Goal: Transaction & Acquisition: Purchase product/service

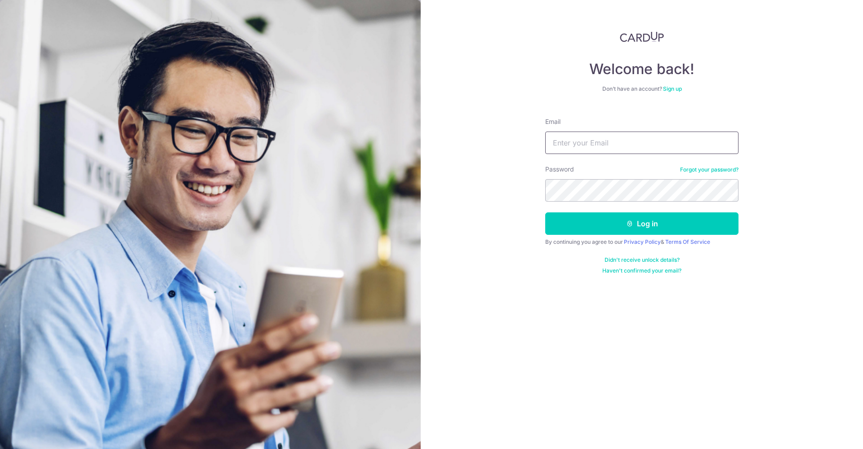
drag, startPoint x: 4, startPoint y: 219, endPoint x: 628, endPoint y: 143, distance: 629.3
type input "[EMAIL_ADDRESS][DOMAIN_NAME]"
click at [642, 224] on button "Log in" at bounding box center [641, 224] width 193 height 22
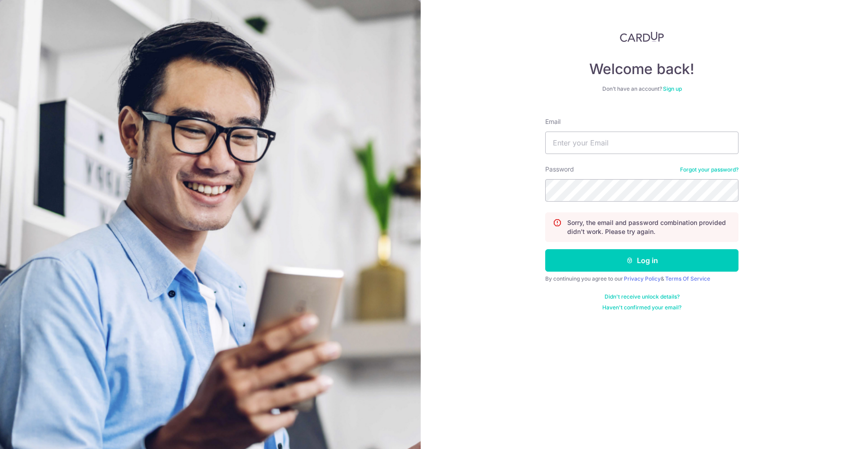
click at [702, 172] on link "Forgot your password?" at bounding box center [709, 169] width 58 height 7
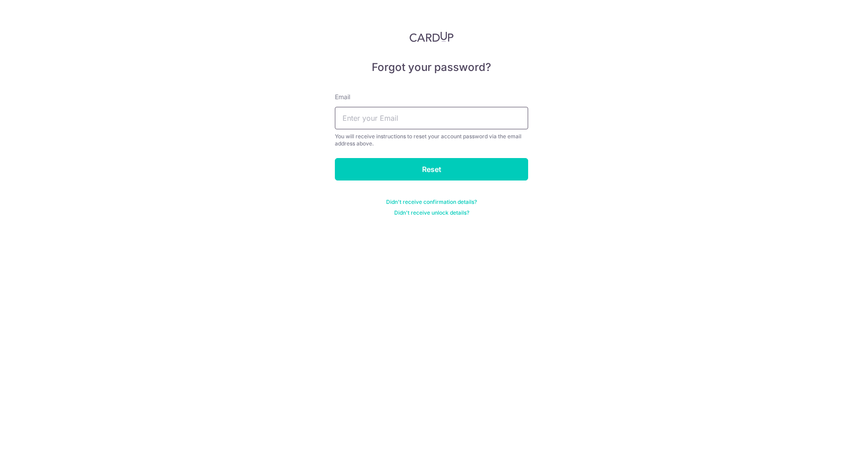
click at [361, 109] on input "text" at bounding box center [431, 118] width 193 height 22
type input "[EMAIL_ADDRESS][DOMAIN_NAME]"
click at [431, 169] on input "Reset" at bounding box center [431, 169] width 193 height 22
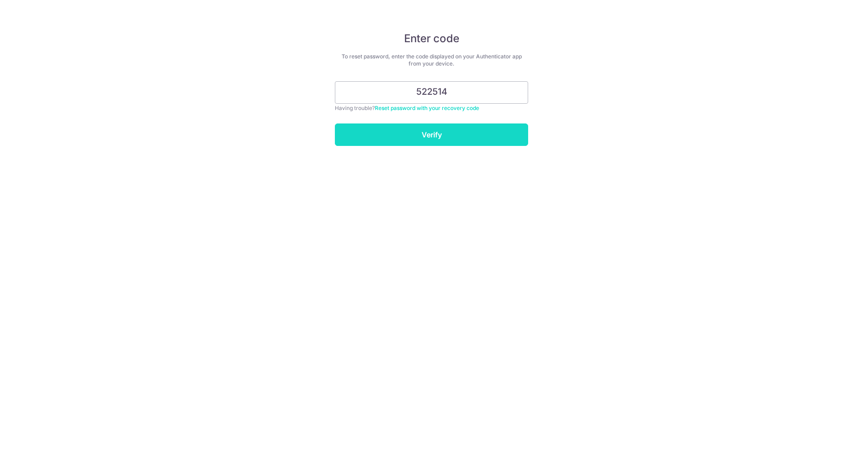
type input "522514"
click at [447, 134] on input "Verify" at bounding box center [431, 135] width 193 height 22
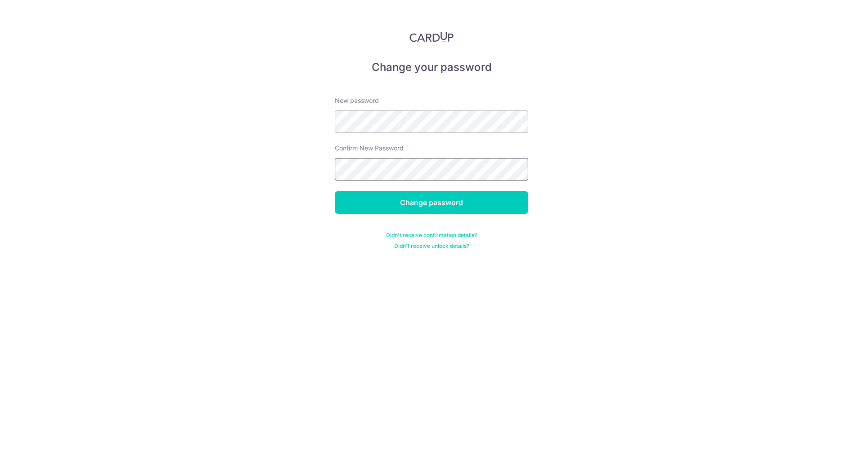
click at [431, 203] on input "Change password" at bounding box center [431, 202] width 193 height 22
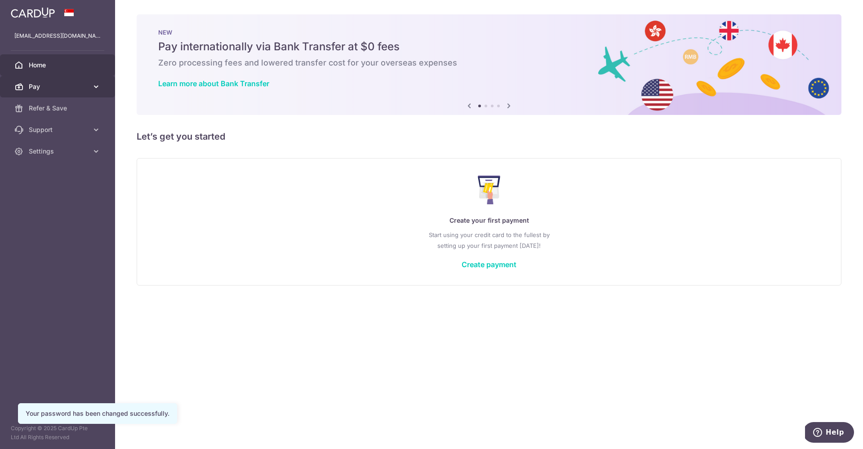
click at [73, 91] on link "Pay" at bounding box center [57, 87] width 115 height 22
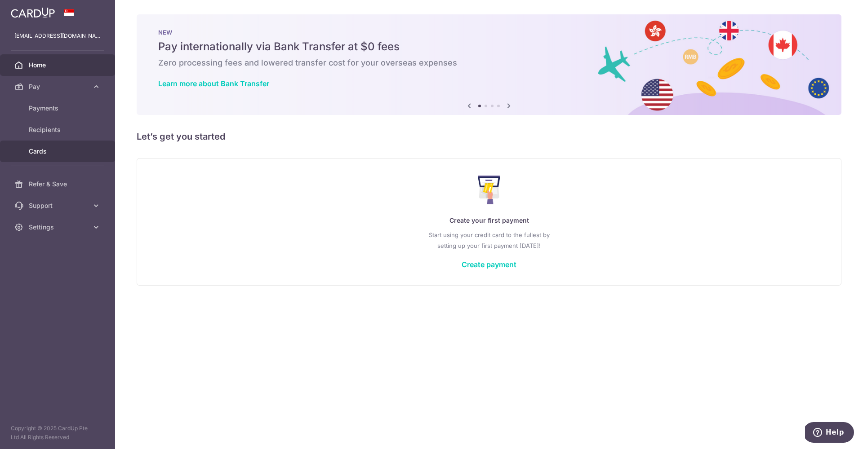
click at [45, 153] on span "Cards" at bounding box center [58, 151] width 59 height 9
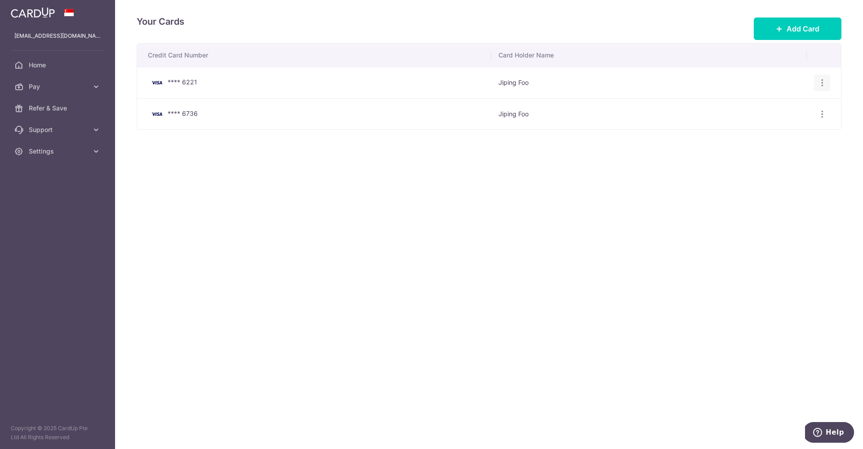
click at [820, 86] on icon "button" at bounding box center [822, 82] width 9 height 9
click at [662, 165] on div "Your Cards Add Card Credit Card Number Card Holder Name **** 6221 Jiping Foo Vi…" at bounding box center [489, 224] width 748 height 449
click at [819, 115] on icon "button" at bounding box center [822, 114] width 9 height 9
click at [809, 136] on span "View/Edit" at bounding box center [791, 138] width 61 height 11
click at [822, 116] on icon "button" at bounding box center [822, 114] width 9 height 9
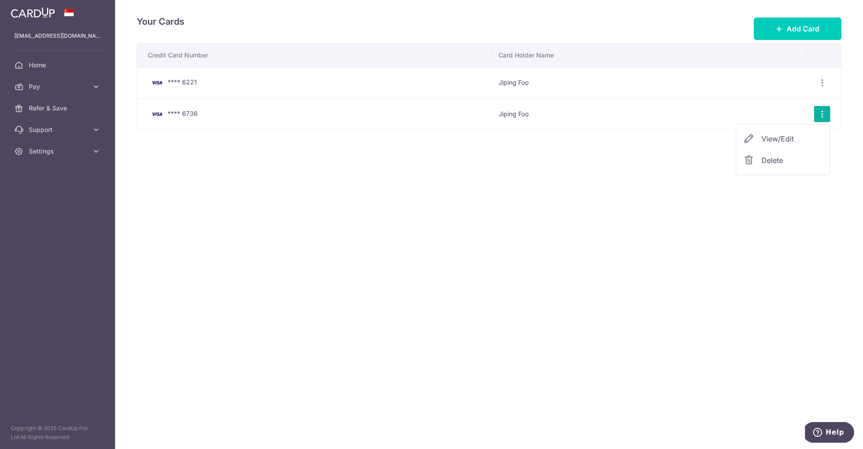
click at [782, 162] on span "Delete" at bounding box center [791, 160] width 61 height 11
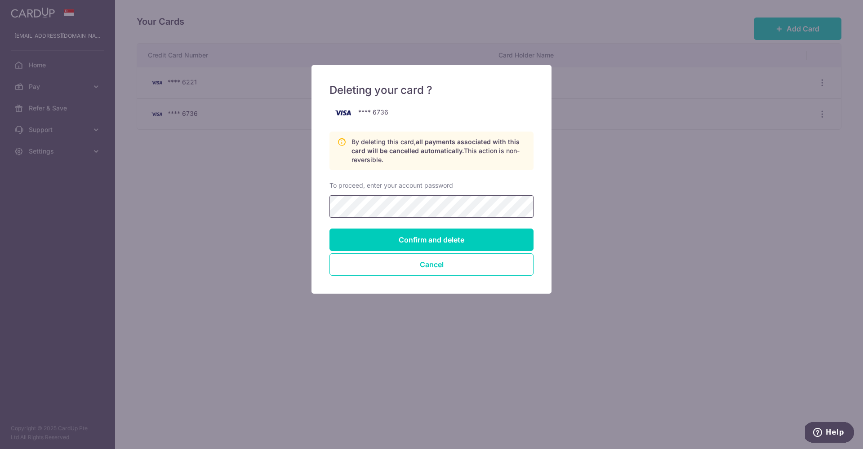
click at [431, 240] on input "Confirm and delete" at bounding box center [431, 240] width 204 height 22
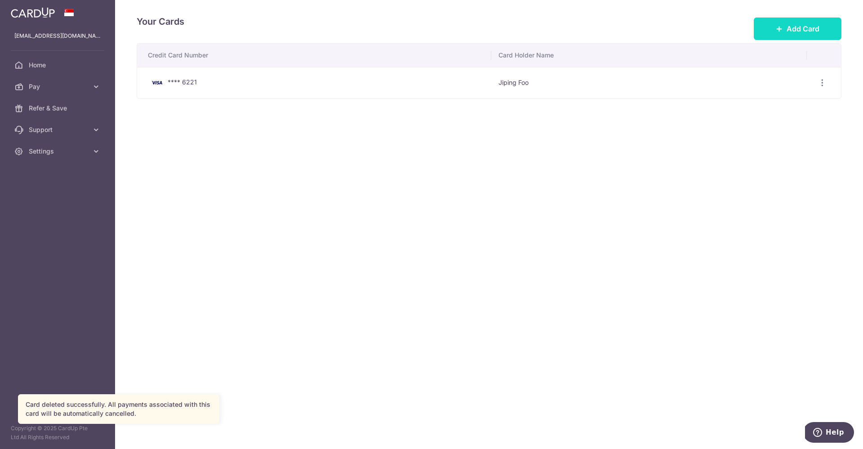
click at [769, 32] on button "Add Card" at bounding box center [798, 29] width 88 height 22
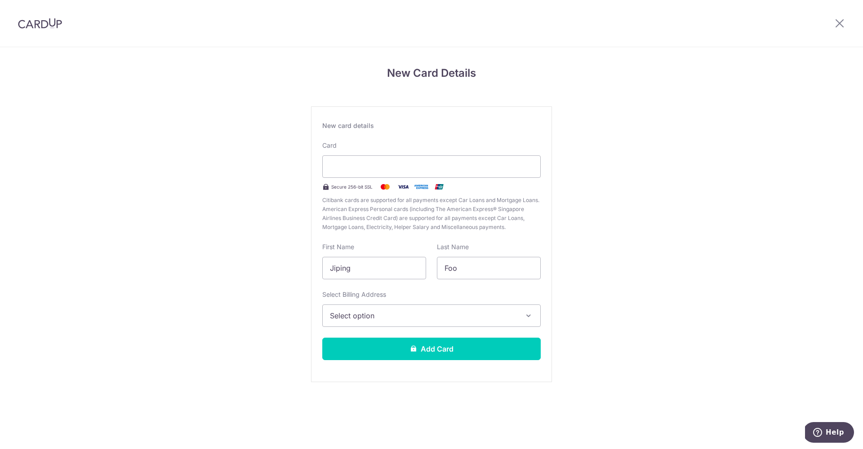
click at [396, 316] on span "Select option" at bounding box center [423, 316] width 187 height 11
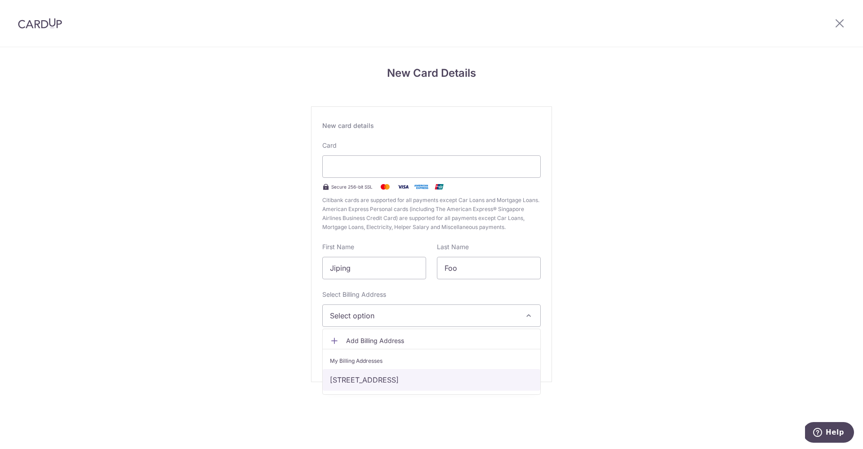
click at [384, 384] on link "[STREET_ADDRESS]" at bounding box center [432, 380] width 218 height 22
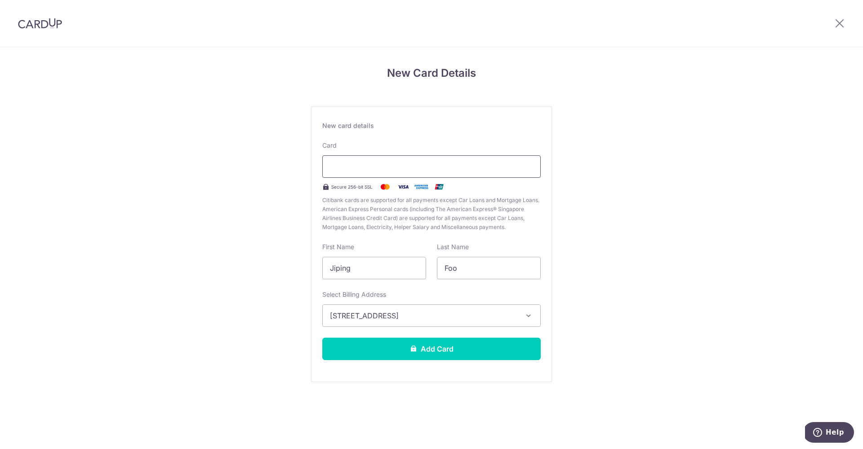
click at [492, 173] on div at bounding box center [431, 167] width 218 height 22
click at [434, 351] on button "Add Card" at bounding box center [431, 349] width 218 height 22
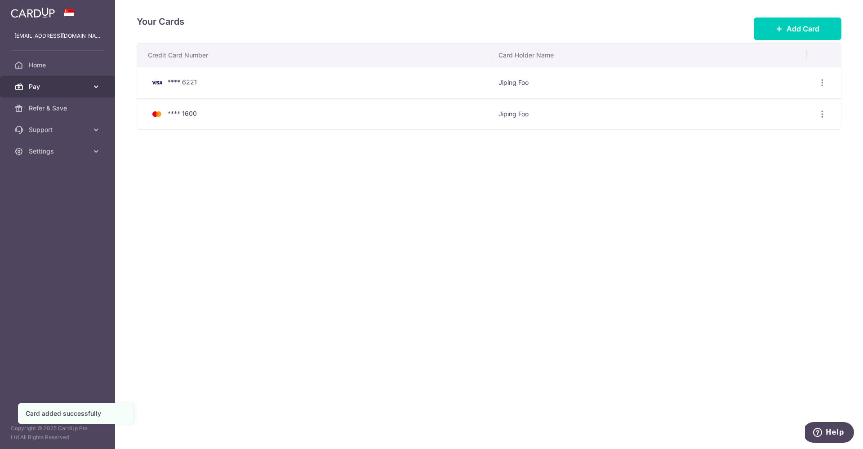
click at [84, 80] on link "Pay" at bounding box center [57, 87] width 115 height 22
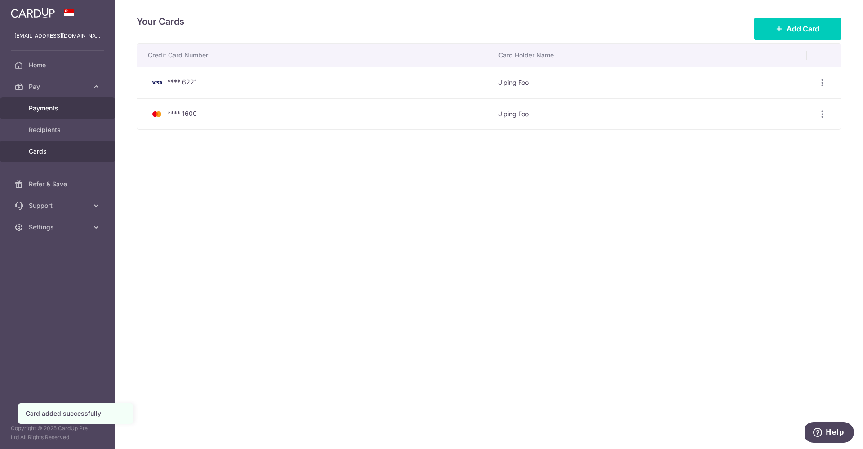
click at [82, 112] on span "Payments" at bounding box center [58, 108] width 59 height 9
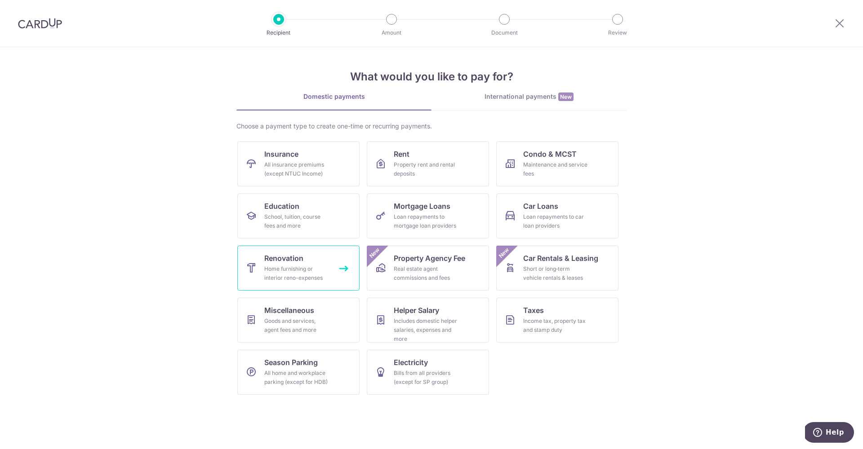
click at [311, 271] on div "Home furnishing or interior reno-expenses" at bounding box center [296, 274] width 65 height 18
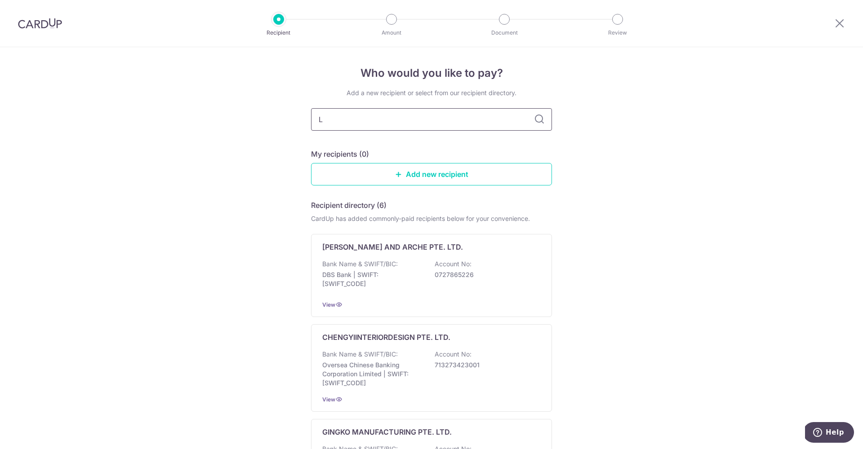
type input "Li"
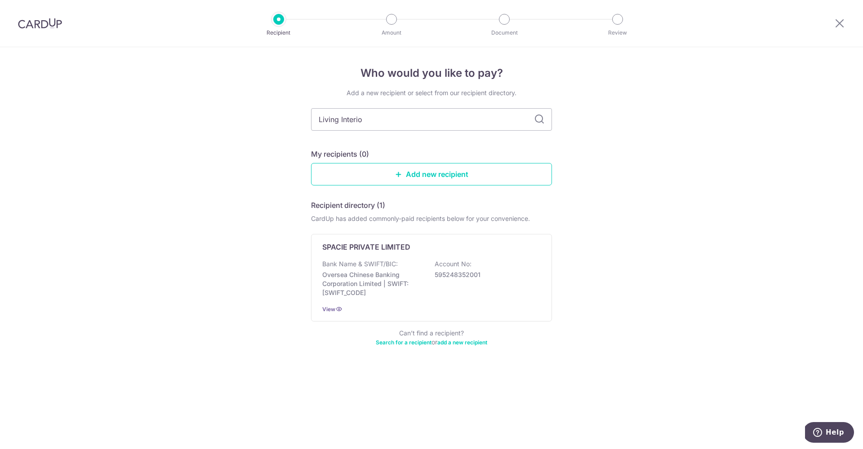
type input "Living Interior"
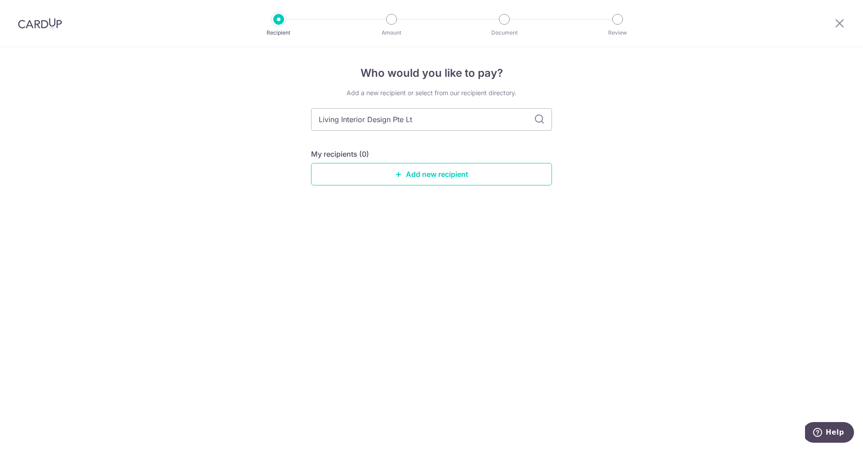
type input "Living Interior Design Pte Ltd"
click at [408, 174] on link "Add new recipient" at bounding box center [431, 174] width 241 height 22
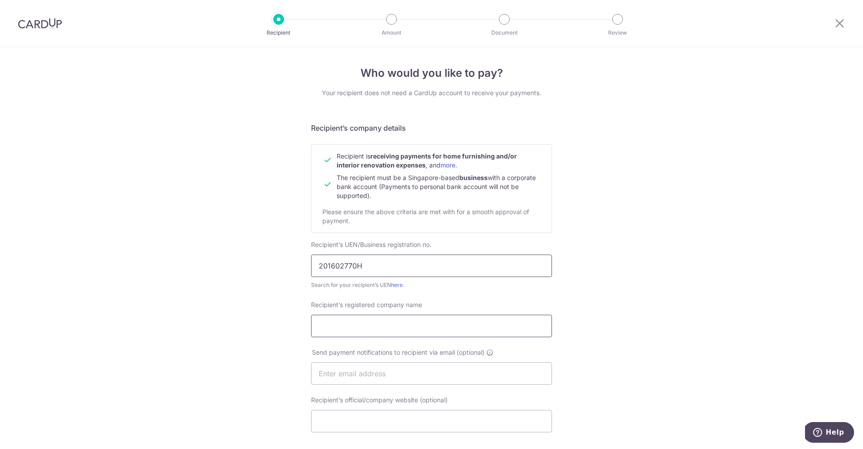
type input "201602770H"
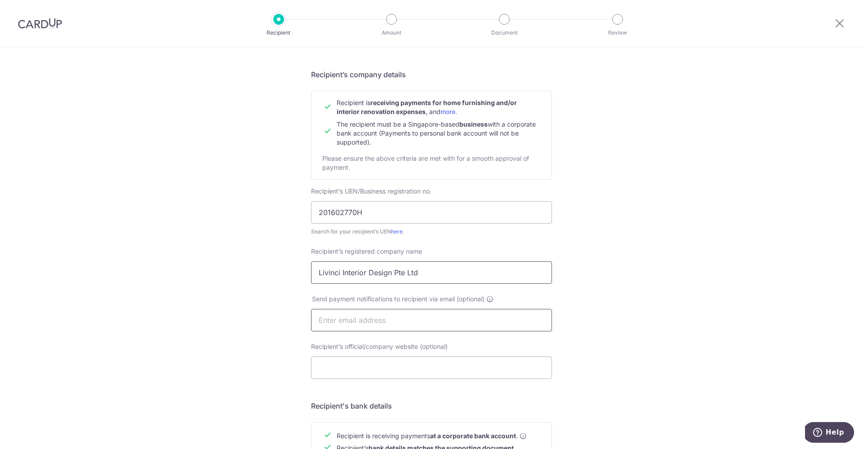
type input "Livinci Interior Design Pte Ltd"
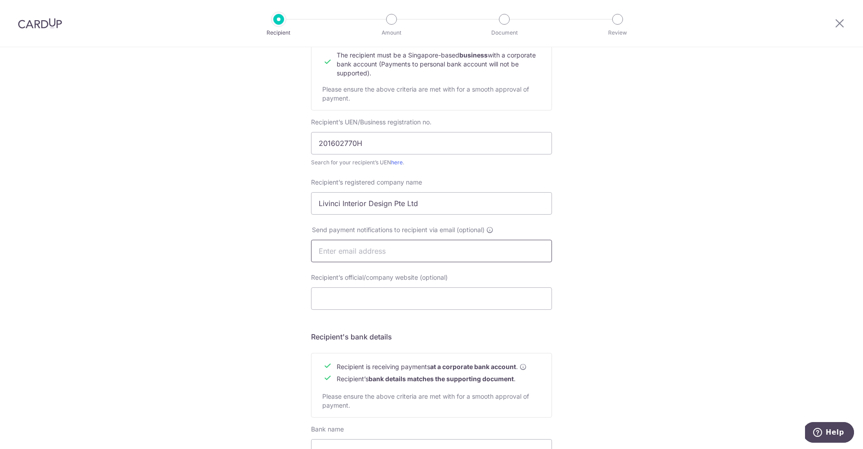
scroll to position [274, 0]
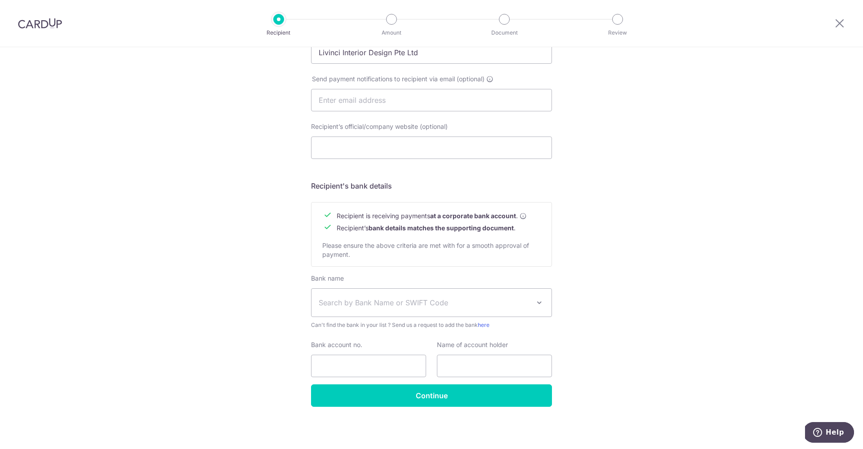
click at [359, 301] on span "Search by Bank Name or SWIFT Code" at bounding box center [424, 303] width 211 height 11
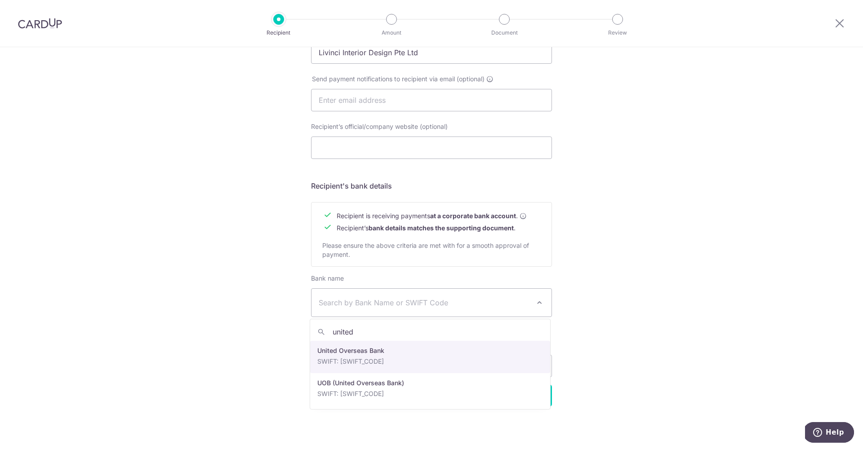
type input "united"
select select "23668"
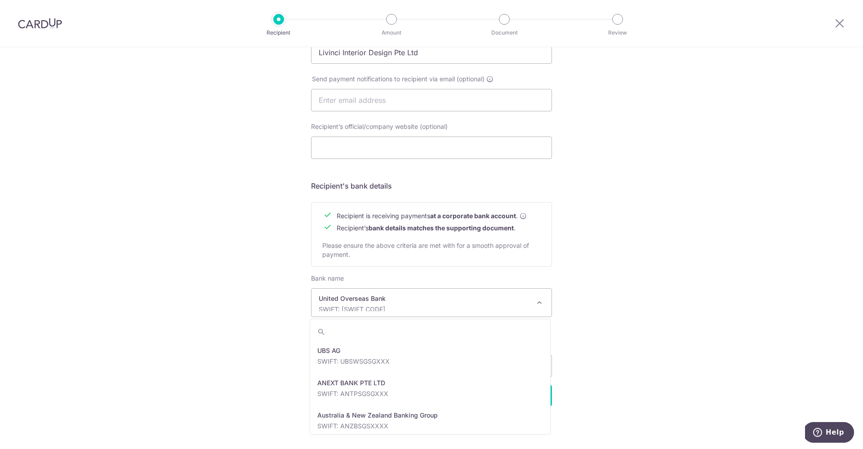
click at [401, 310] on p "SWIFT: UOVBSGSGXXX" at bounding box center [424, 309] width 211 height 9
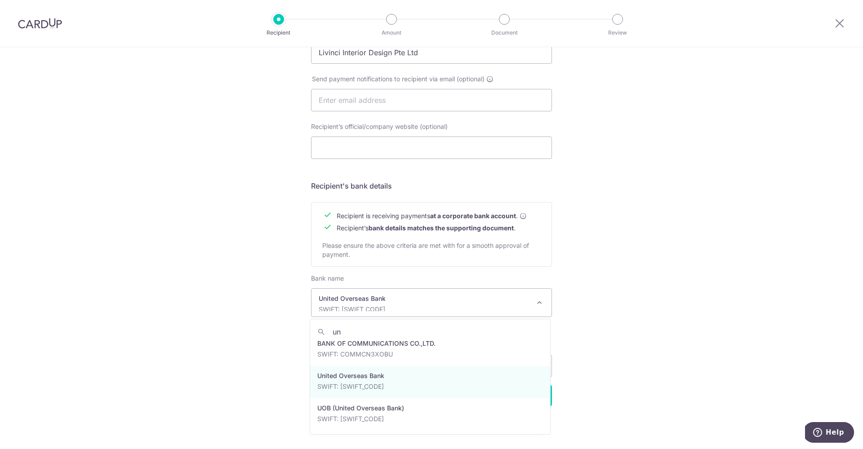
scroll to position [0, 0]
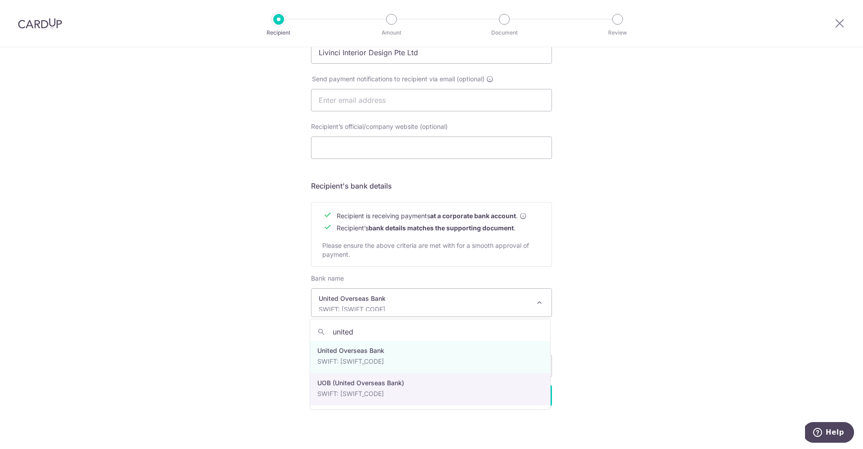
type input "united"
select select "18"
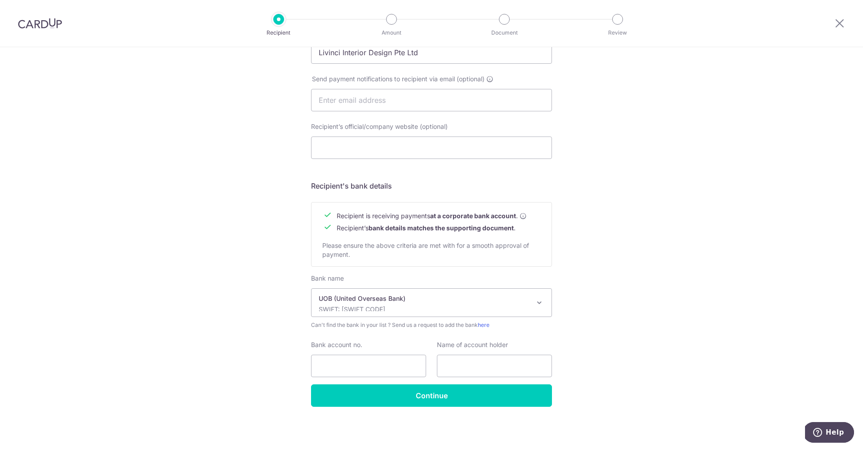
click at [636, 333] on div "Who would you like to pay? Your recipient does not need a CardUp account to rec…" at bounding box center [431, 111] width 863 height 676
click at [382, 365] on input "Bank account no." at bounding box center [368, 366] width 115 height 22
type input "3143063702"
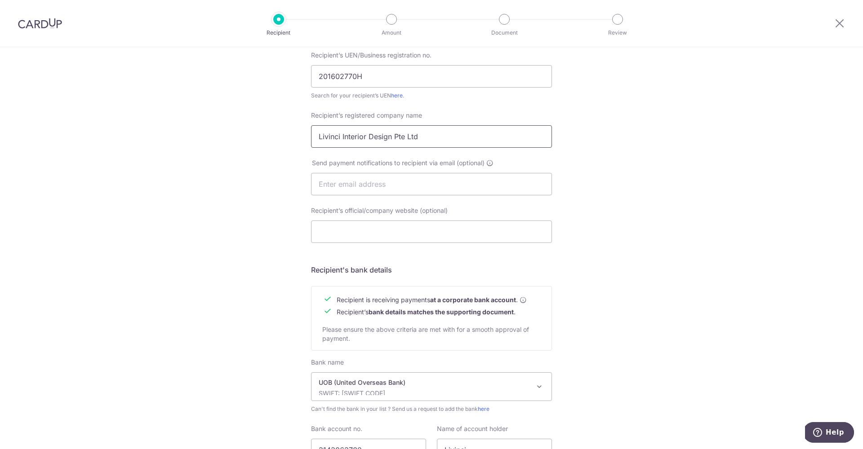
drag, startPoint x: 433, startPoint y: 138, endPoint x: 286, endPoint y: 142, distance: 147.5
click at [286, 142] on div "Who would you like to pay? Your recipient does not need a CardUp account to rec…" at bounding box center [431, 196] width 863 height 676
drag, startPoint x: 426, startPoint y: 139, endPoint x: 302, endPoint y: 136, distance: 124.1
click at [302, 136] on div "Who would you like to pay? Your recipient does not need a CardUp account to rec…" at bounding box center [431, 196] width 863 height 676
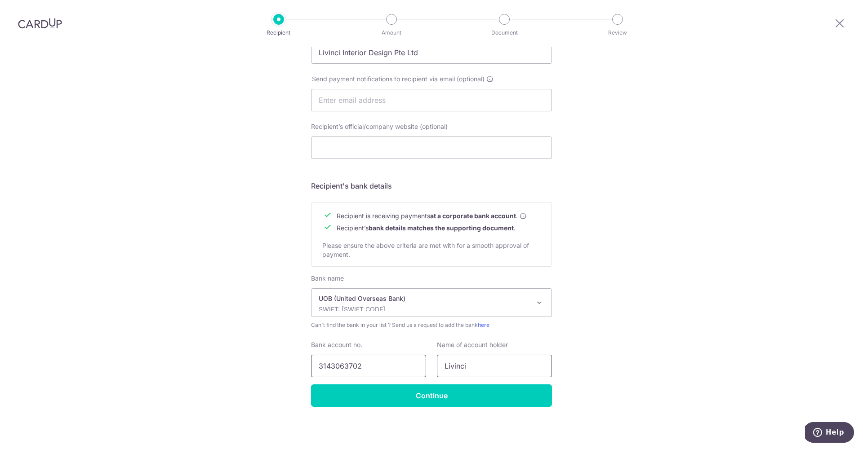
drag, startPoint x: 478, startPoint y: 369, endPoint x: 416, endPoint y: 370, distance: 62.0
click at [416, 370] on div "Bank account no. 3143063702 Name of account holder Livinci" at bounding box center [432, 359] width 252 height 37
paste input "Interior Design Pte Ltd"
type input "Livinci Interior Design Pte Ltd"
click at [484, 394] on input "Continue" at bounding box center [431, 396] width 241 height 22
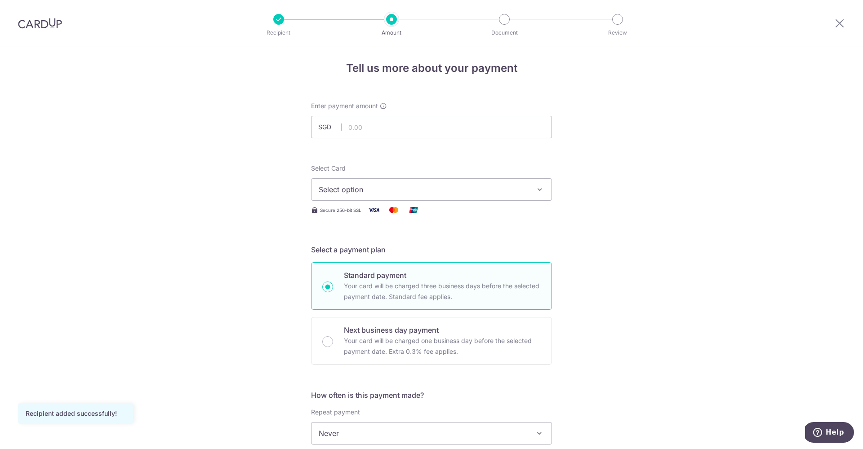
scroll to position [7, 0]
click at [381, 188] on span "Select option" at bounding box center [423, 187] width 209 height 11
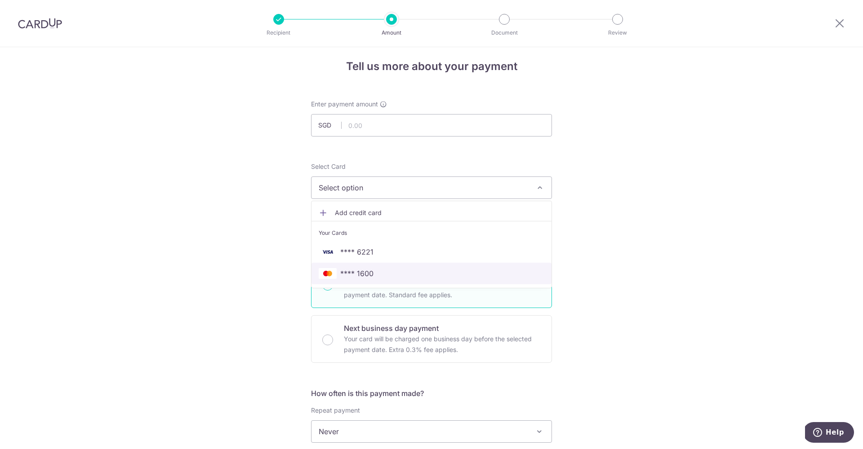
click at [366, 272] on span "**** 1600" at bounding box center [356, 273] width 33 height 11
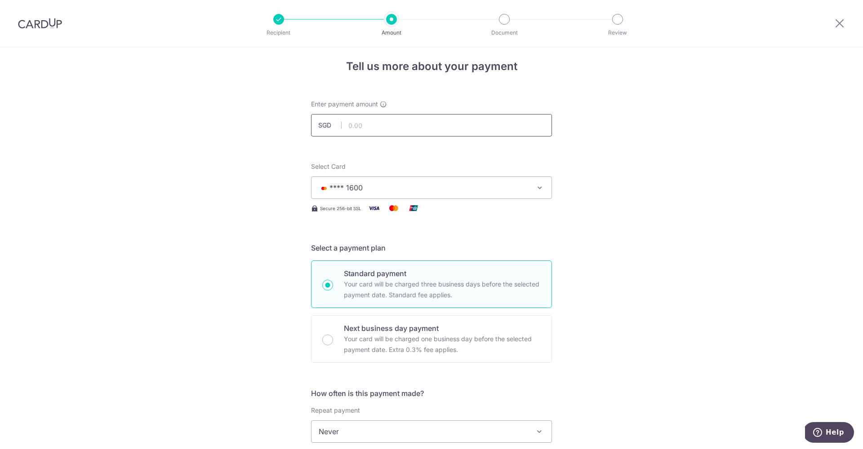
click at [388, 122] on input "text" at bounding box center [431, 125] width 241 height 22
type input "8,815.35"
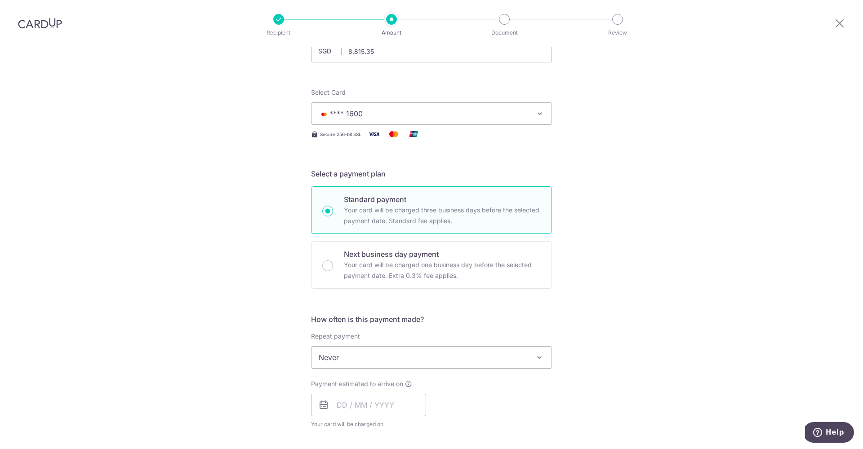
scroll to position [94, 0]
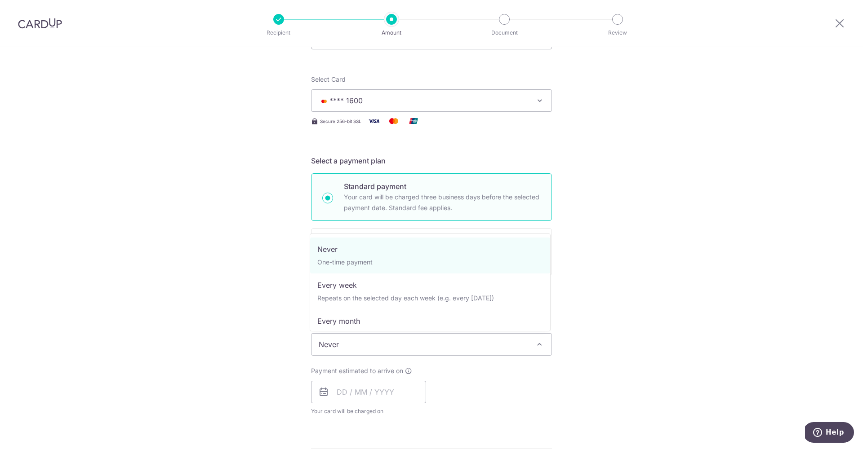
click at [410, 347] on span "Never" at bounding box center [431, 345] width 240 height 22
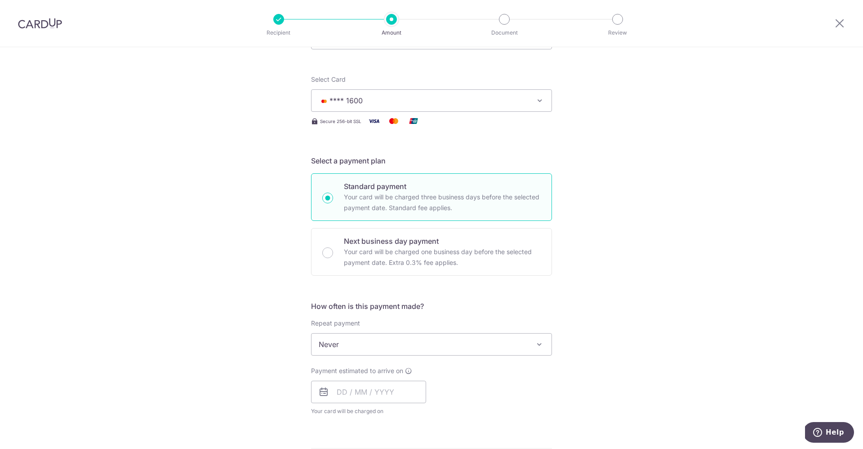
click at [439, 348] on span "Never" at bounding box center [431, 345] width 240 height 22
click at [372, 386] on input "text" at bounding box center [368, 392] width 115 height 22
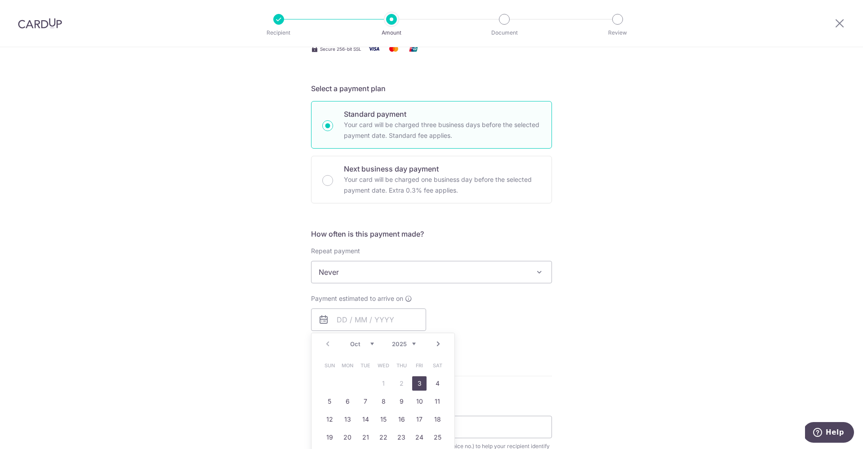
click at [417, 387] on link "3" at bounding box center [419, 384] width 14 height 14
type input "03/10/2025"
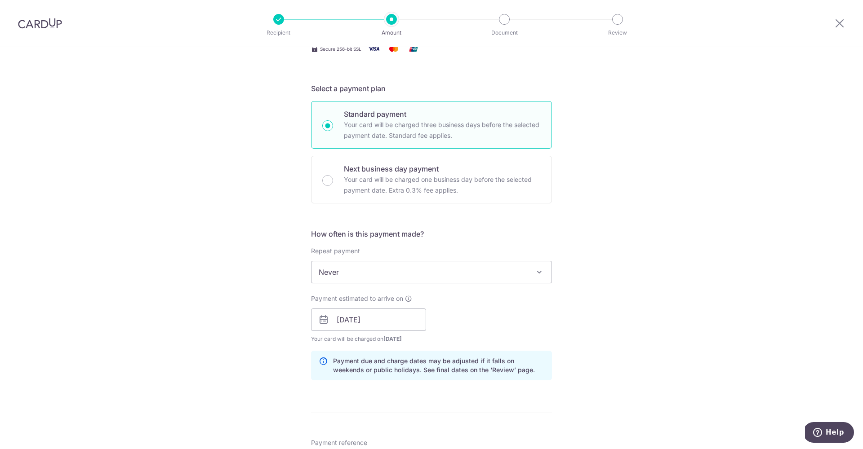
click at [514, 314] on div "Payment estimated to arrive on 03/10/2025 Prev Next Oct Nov Dec 2025 2026 2027 …" at bounding box center [432, 318] width 252 height 49
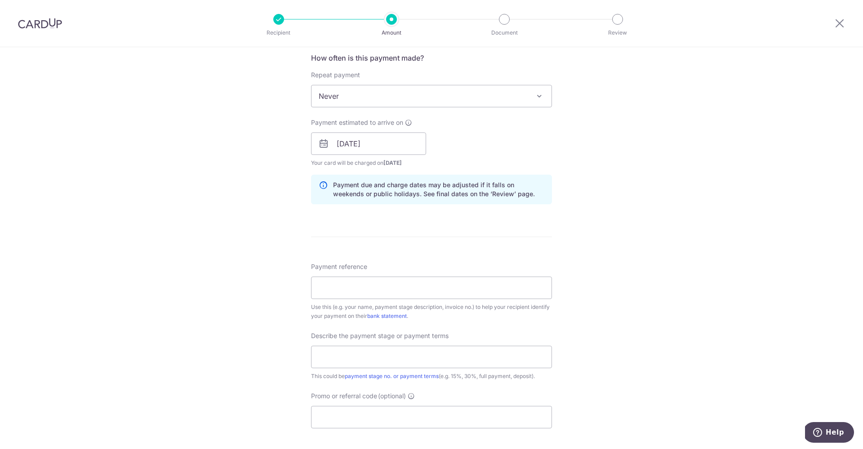
scroll to position [508, 0]
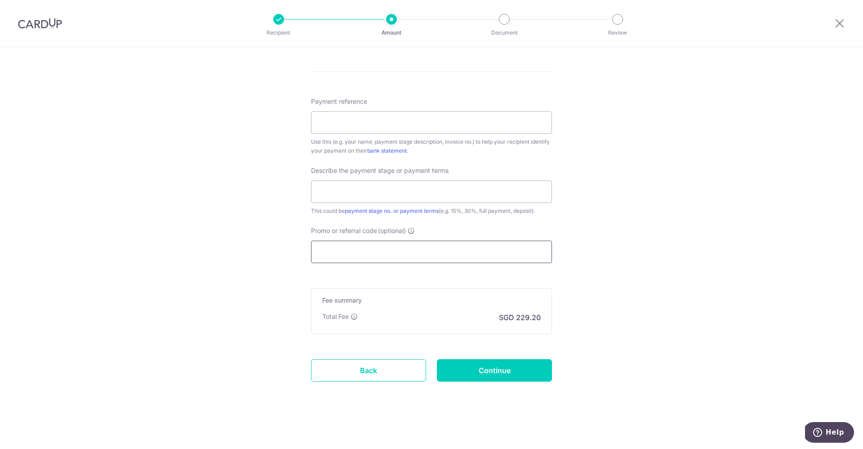
click at [359, 252] on input "Promo or referral code (optional)" at bounding box center [431, 252] width 241 height 22
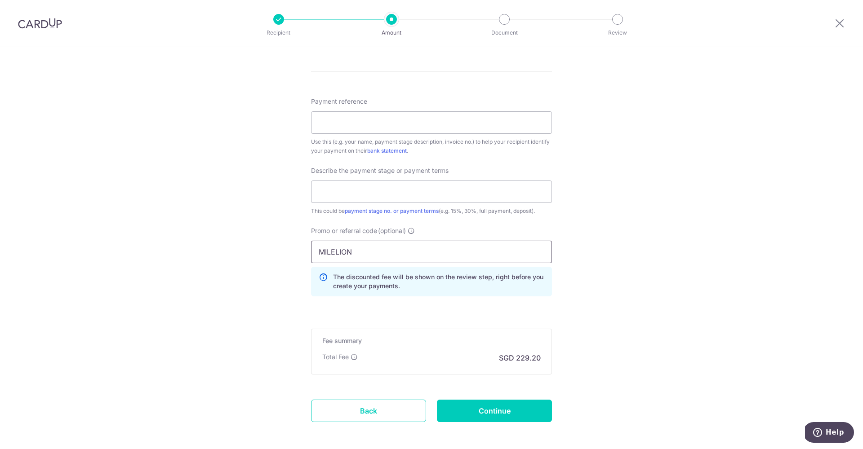
type input "MILELION"
click button "Add Card" at bounding box center [0, 0] width 0 height 0
click at [614, 227] on div "Tell us more about your payment Enter payment amount SGD 8,815.35 8815.35 Recip…" at bounding box center [431, 14] width 863 height 951
click at [609, 218] on div "Tell us more about your payment Enter payment amount SGD 8,815.35 8815.35 Recip…" at bounding box center [431, 14] width 863 height 951
click at [369, 284] on p "The discounted fee will be shown on the review step, right before you create yo…" at bounding box center [438, 282] width 211 height 18
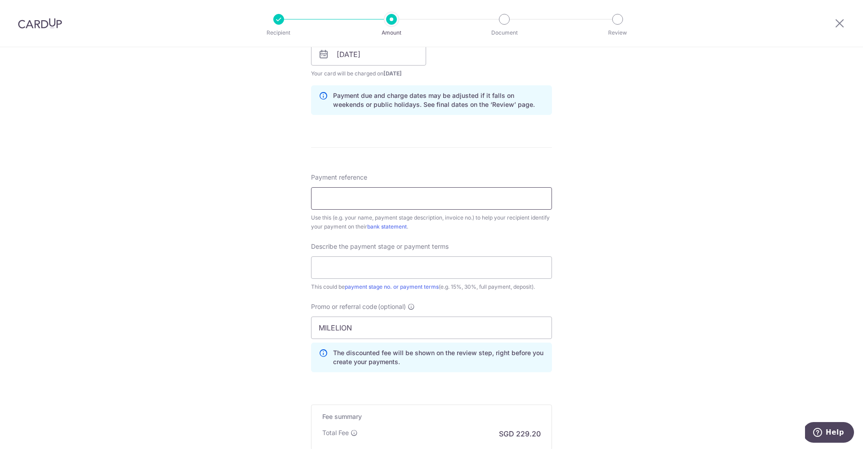
scroll to position [346, 0]
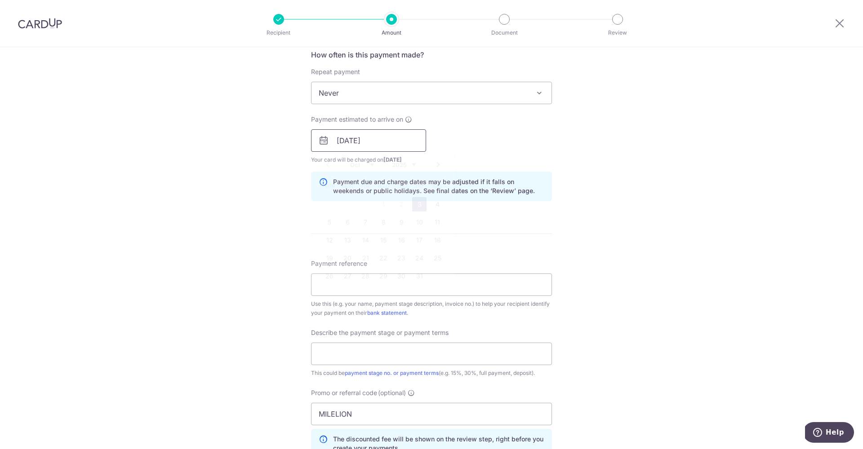
click at [366, 144] on input "03/10/2025" at bounding box center [368, 140] width 115 height 22
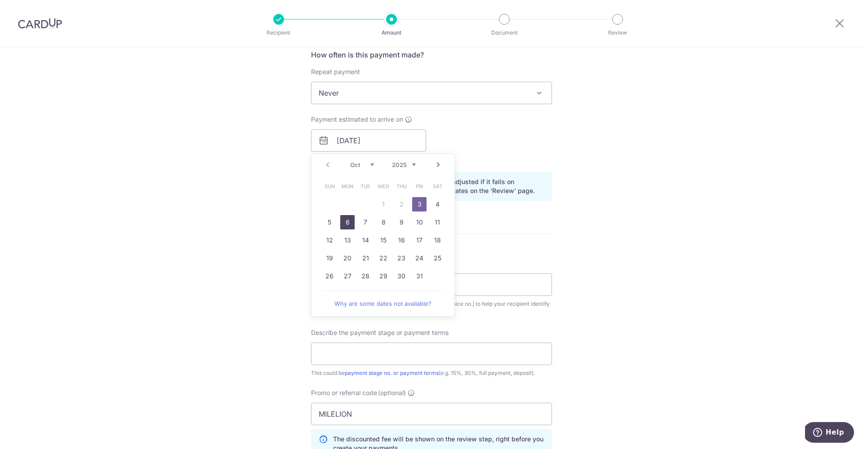
click at [346, 222] on link "6" at bounding box center [347, 222] width 14 height 14
type input "06/10/2025"
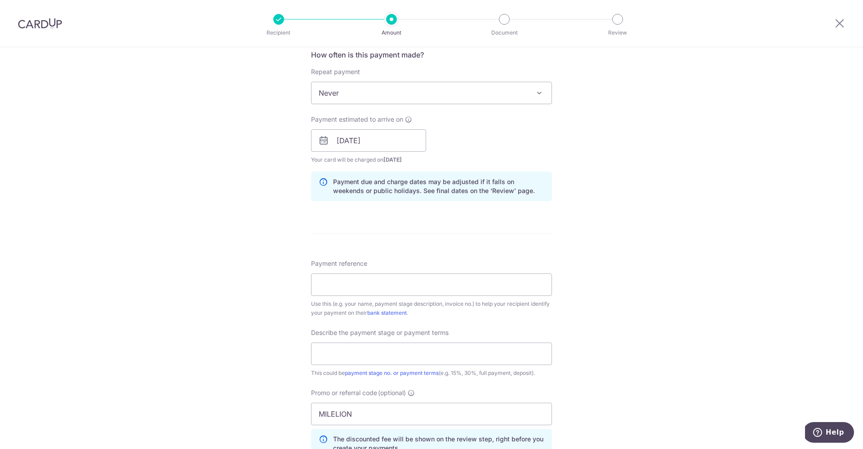
click at [584, 226] on div "Tell us more about your payment Enter payment amount SGD 8,815.35 8815.35 Recip…" at bounding box center [431, 177] width 863 height 951
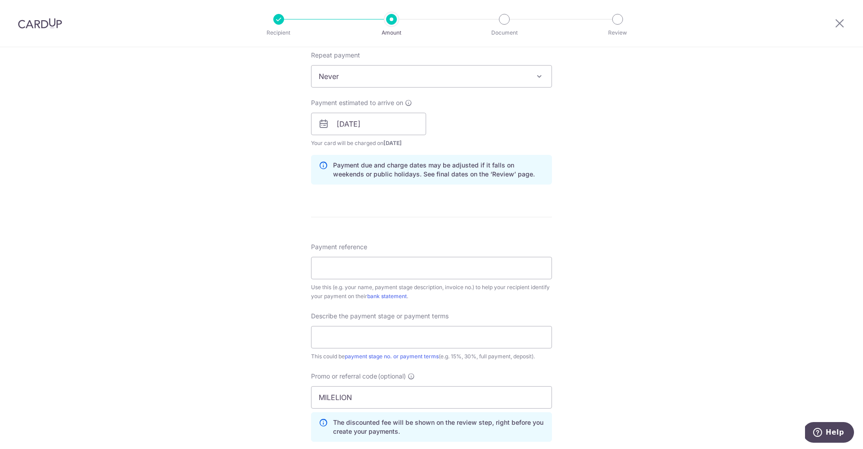
scroll to position [430, 0]
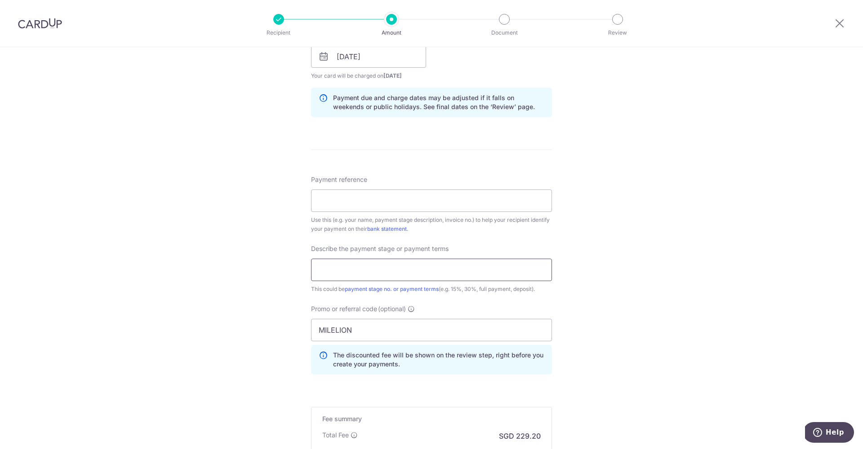
click at [358, 270] on input "text" at bounding box center [431, 270] width 241 height 22
type input "9"
type input "UP TO 95%"
click at [389, 199] on input "Payment reference" at bounding box center [431, 201] width 241 height 22
type input "2"
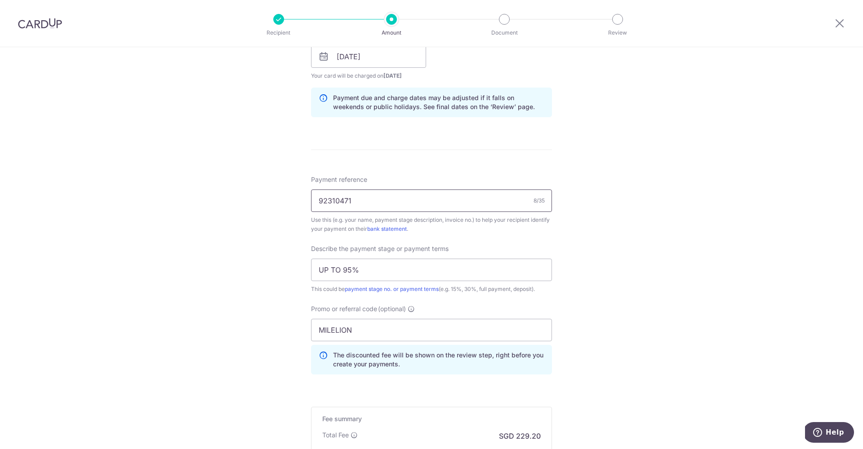
drag, startPoint x: 415, startPoint y: 203, endPoint x: 252, endPoint y: 203, distance: 162.7
click at [252, 203] on div "Tell us more about your payment Enter payment amount SGD 8,815.35 8815.35 Recip…" at bounding box center [431, 93] width 863 height 951
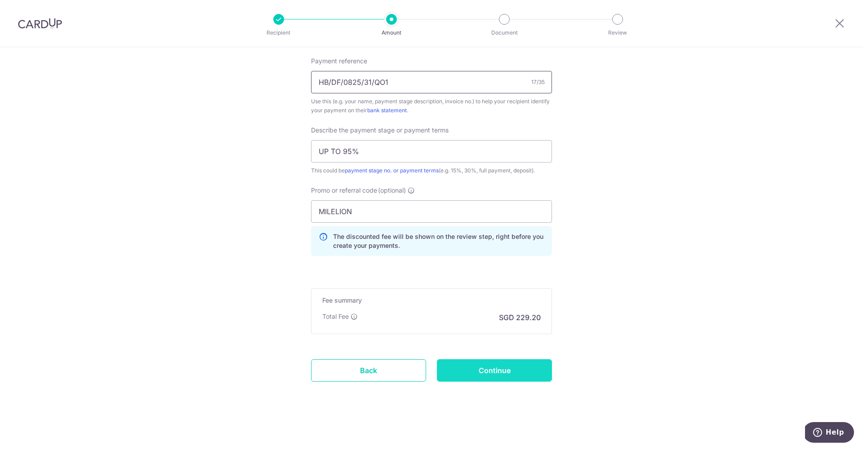
type input "HB/DF/0825/31/QO1"
click at [501, 371] on input "Continue" at bounding box center [494, 371] width 115 height 22
drag, startPoint x: 372, startPoint y: 69, endPoint x: 389, endPoint y: 84, distance: 23.0
click at [372, 69] on input "HB/DF/0825/31/QO1" at bounding box center [431, 69] width 241 height 22
click at [362, 70] on input "HB/DF/0825/31QO1" at bounding box center [431, 69] width 241 height 22
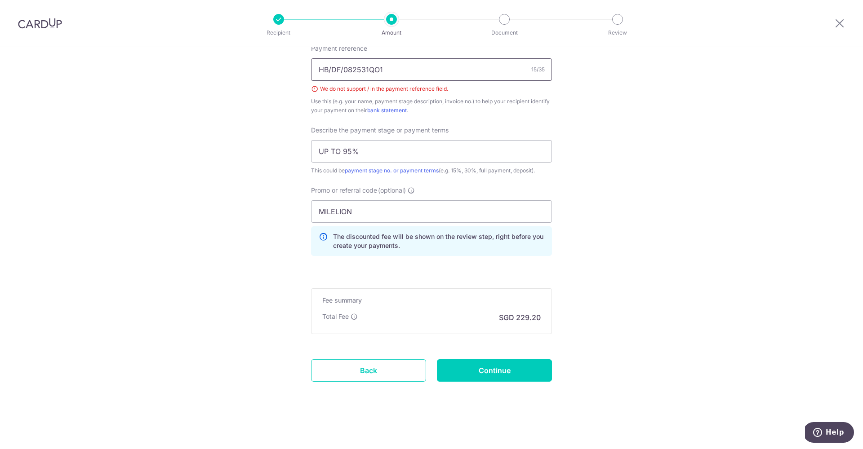
click at [341, 70] on input "HB/DF/082531QO1" at bounding box center [431, 69] width 241 height 22
click at [330, 71] on input "HB/DF082531QO1" at bounding box center [431, 69] width 241 height 22
type input "HBDF082531QO1"
click at [493, 360] on input "Continue" at bounding box center [494, 371] width 115 height 22
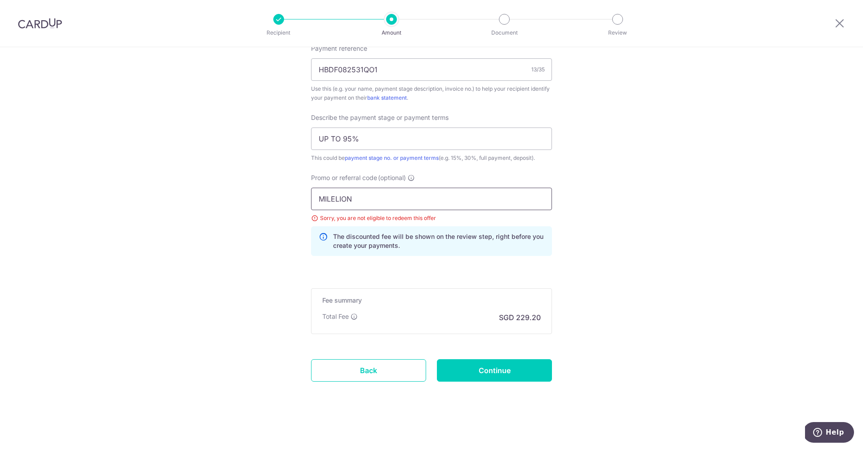
click button "Add Card" at bounding box center [0, 0] width 0 height 0
drag, startPoint x: 383, startPoint y: 200, endPoint x: 291, endPoint y: 200, distance: 91.7
paste input "SAVERENT179"
type input "SAVERENT179"
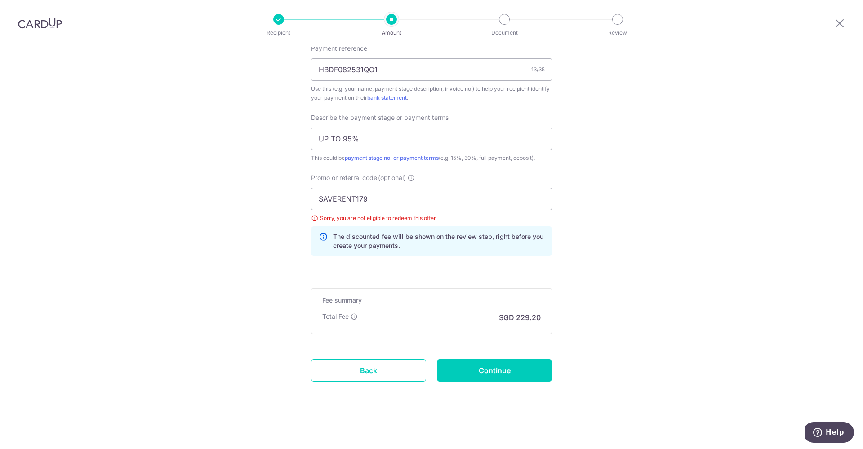
click at [526, 179] on div "Promo or referral code (optional) SAVERENT179 Sorry, you are not eligible to re…" at bounding box center [431, 214] width 241 height 83
click at [519, 378] on input "Continue" at bounding box center [494, 371] width 115 height 22
drag, startPoint x: 389, startPoint y: 199, endPoint x: 264, endPoint y: 197, distance: 125.0
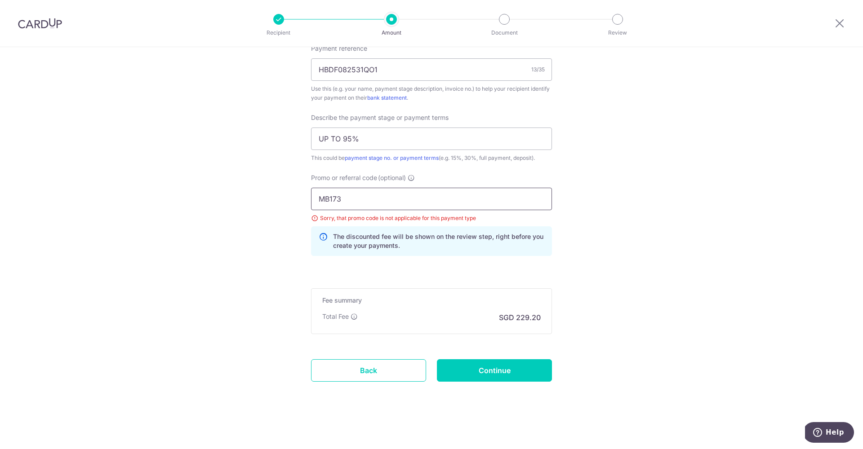
type input "MB173"
click at [512, 373] on input "Continue" at bounding box center [494, 371] width 115 height 22
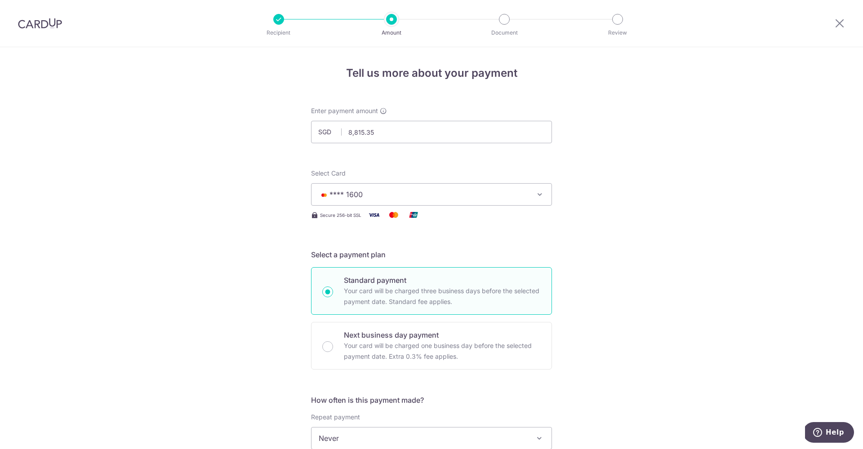
scroll to position [561, 0]
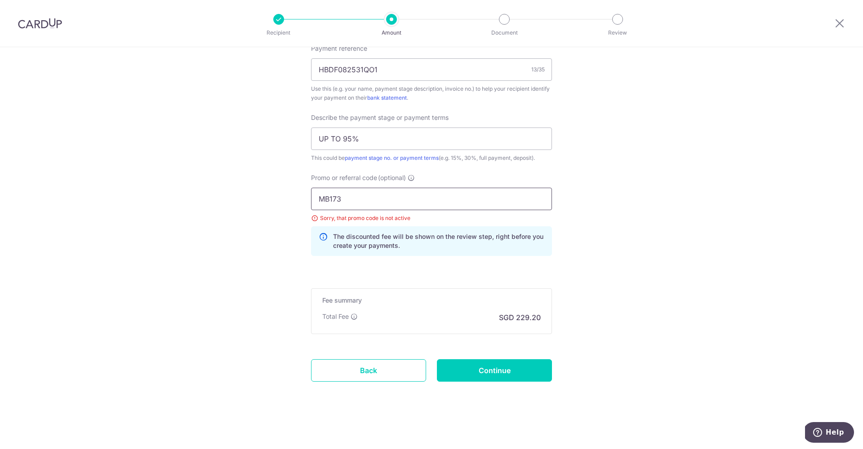
drag, startPoint x: 357, startPoint y: 200, endPoint x: 258, endPoint y: 199, distance: 99.8
type input "OFF225"
click at [480, 369] on input "Continue" at bounding box center [494, 371] width 115 height 22
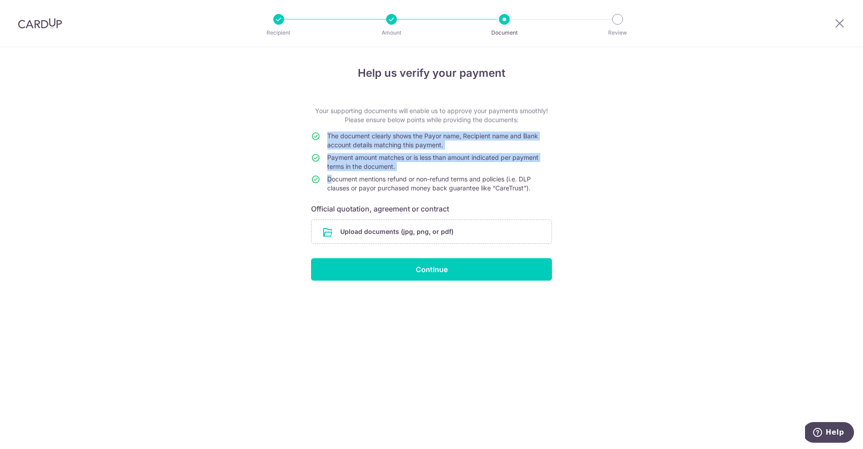
drag, startPoint x: 330, startPoint y: 182, endPoint x: 560, endPoint y: 186, distance: 230.1
click at [560, 186] on div "Help us verify your payment Your supporting documents will enable us to approve…" at bounding box center [431, 248] width 863 height 402
click at [560, 191] on div "Help us verify your payment Your supporting documents will enable us to approve…" at bounding box center [431, 248] width 863 height 402
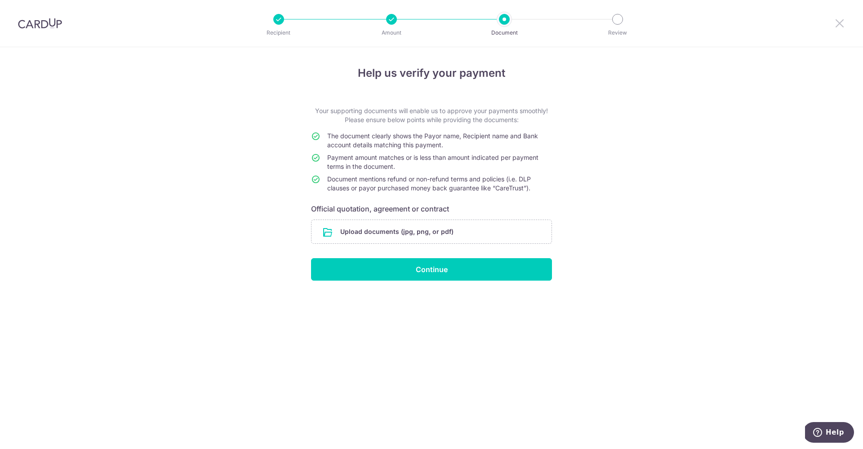
click at [836, 22] on icon at bounding box center [839, 23] width 11 height 11
click at [842, 22] on icon at bounding box center [839, 23] width 11 height 11
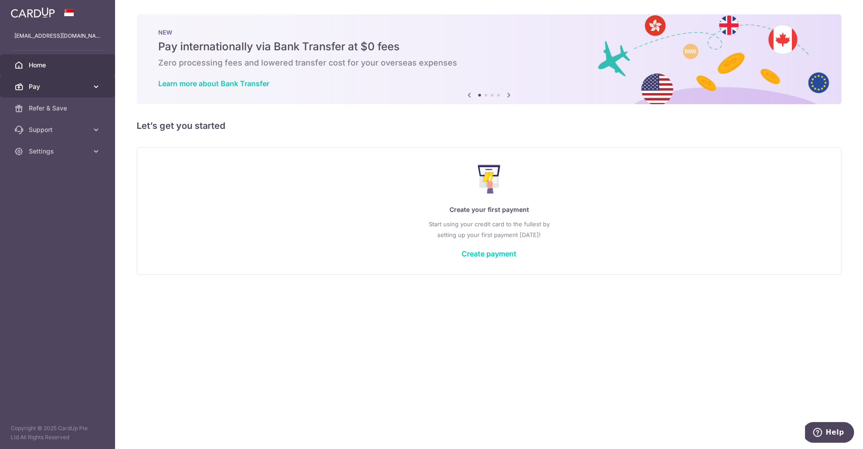
click at [45, 90] on span "Pay" at bounding box center [58, 86] width 59 height 9
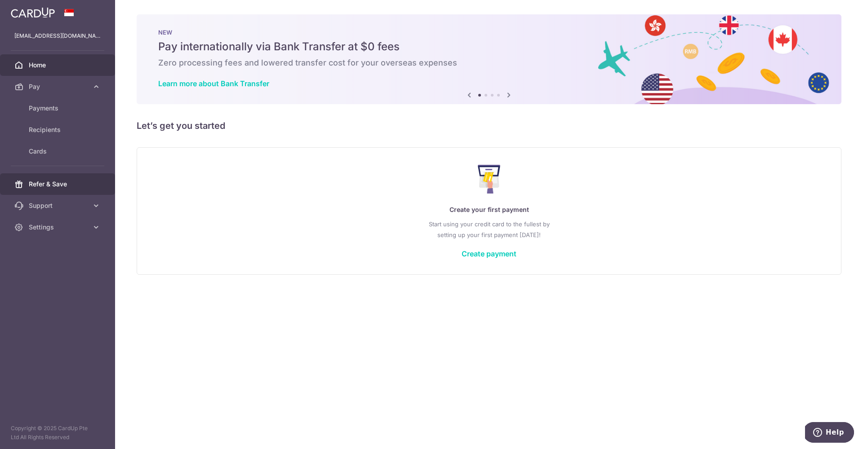
click at [60, 180] on span "Refer & Save" at bounding box center [58, 184] width 59 height 9
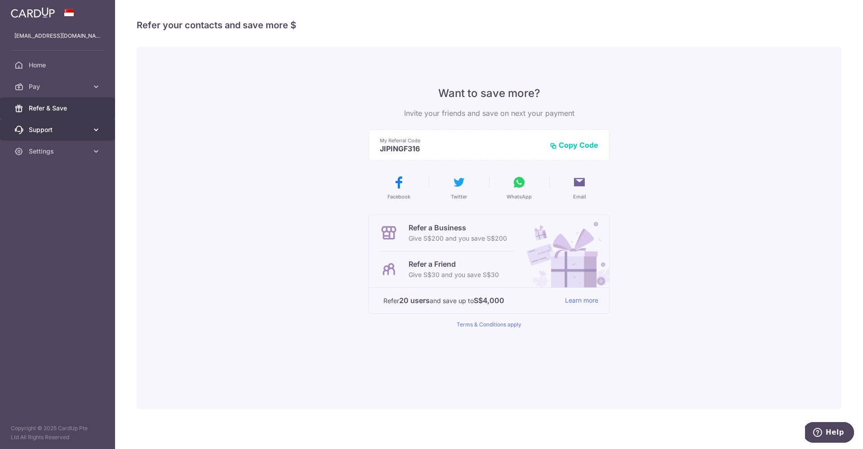
click at [53, 130] on span "Support" at bounding box center [58, 129] width 59 height 9
click at [72, 207] on span "Settings" at bounding box center [58, 205] width 59 height 9
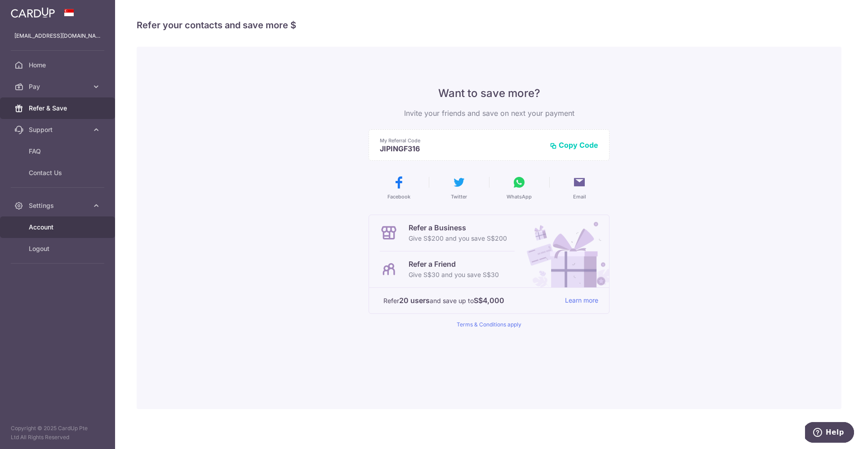
click at [69, 222] on link "Account" at bounding box center [57, 228] width 115 height 22
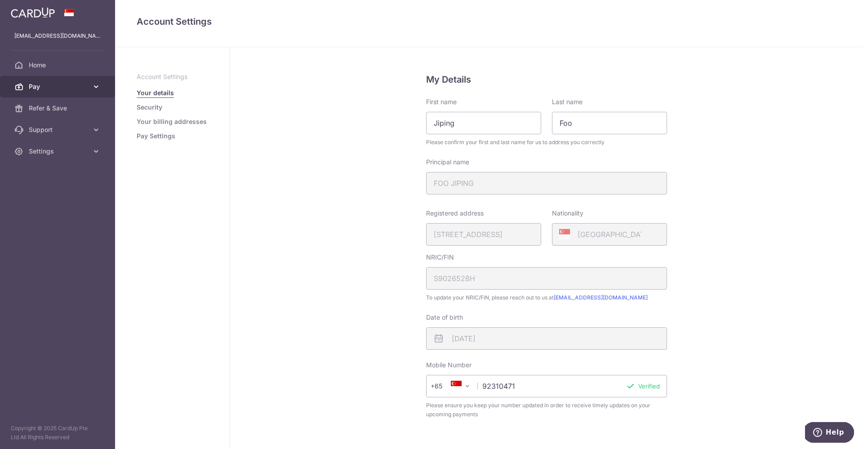
click at [70, 93] on link "Pay" at bounding box center [57, 87] width 115 height 22
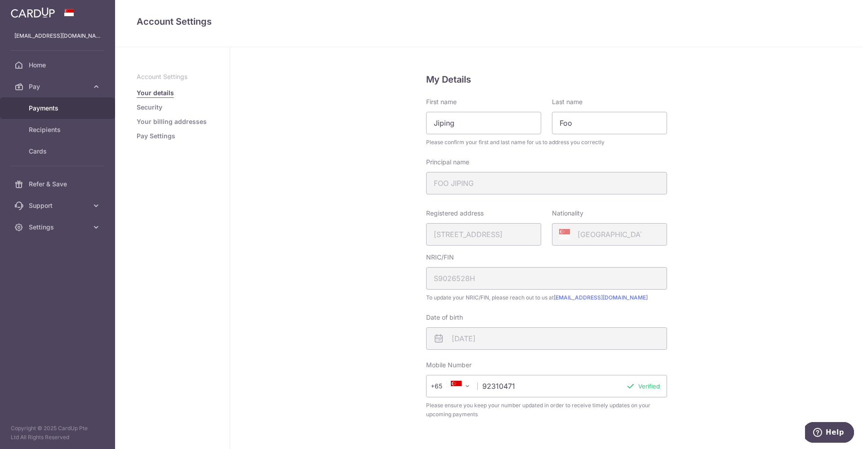
click at [68, 110] on span "Payments" at bounding box center [58, 108] width 59 height 9
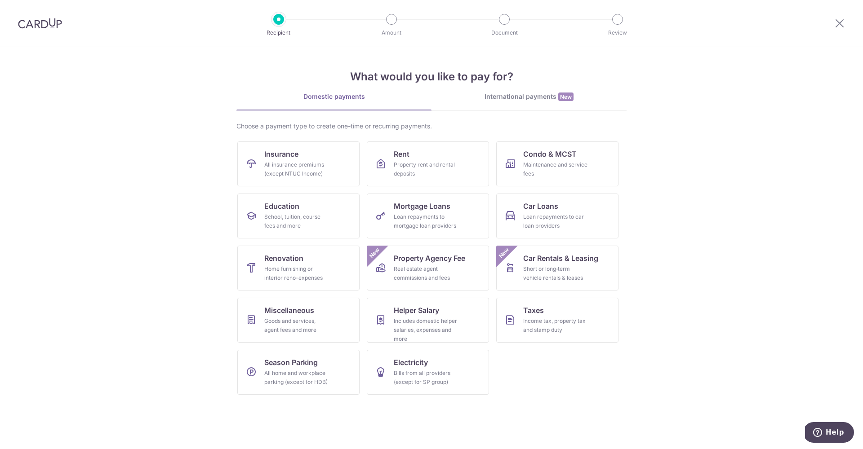
click at [493, 98] on div "International payments New" at bounding box center [528, 96] width 195 height 9
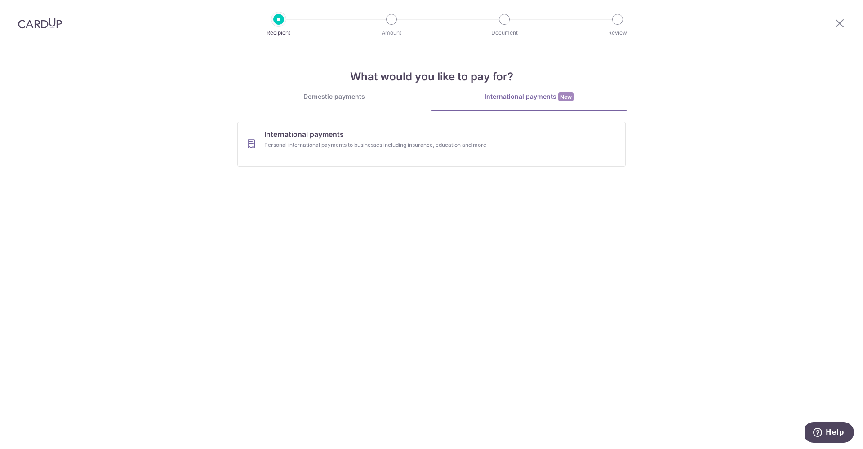
click at [378, 103] on link "Domestic payments" at bounding box center [333, 101] width 195 height 18
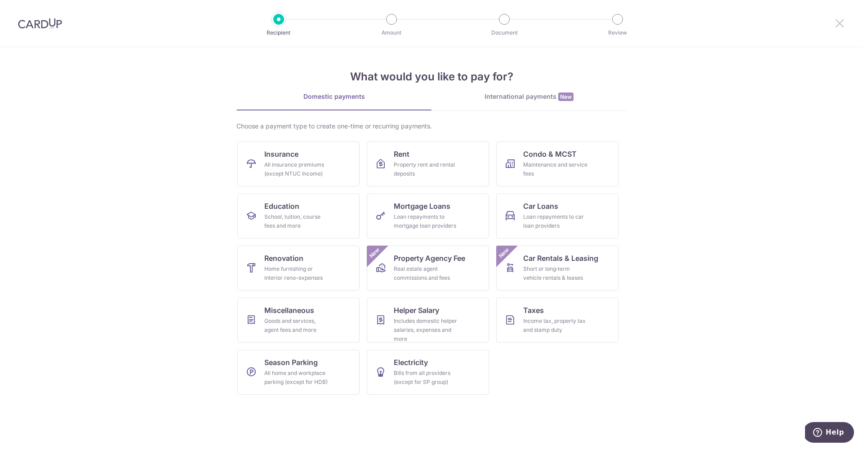
click at [835, 24] on icon at bounding box center [839, 23] width 11 height 11
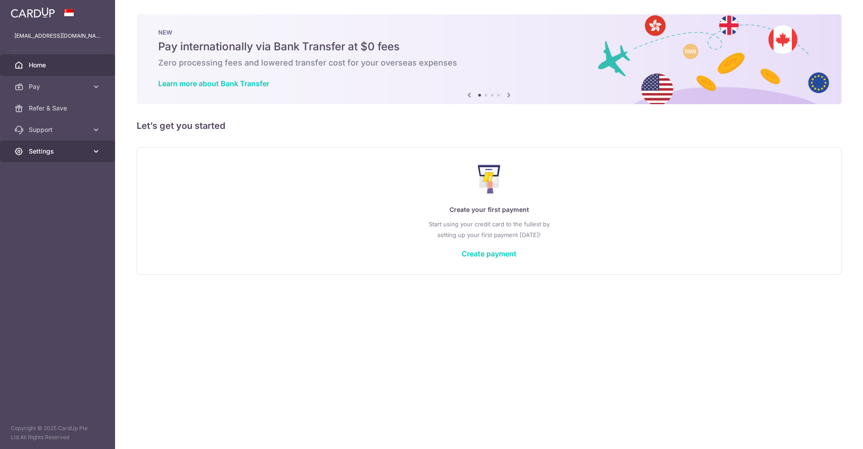
click at [57, 144] on link "Settings" at bounding box center [57, 152] width 115 height 22
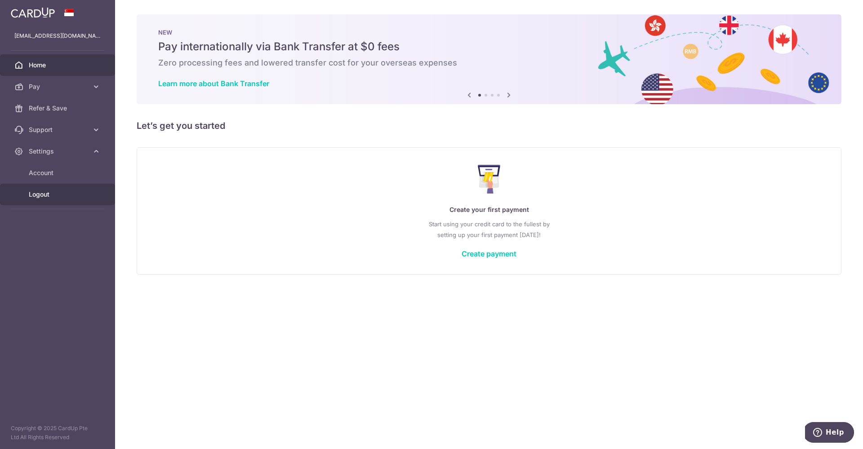
click at [49, 202] on link "Logout" at bounding box center [57, 195] width 115 height 22
